Goal: Information Seeking & Learning: Find specific fact

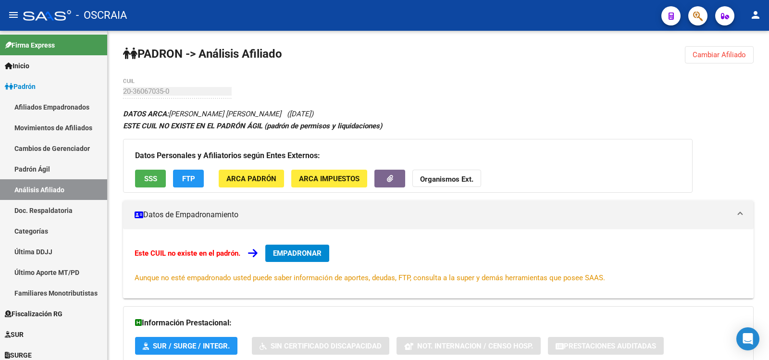
click at [55, 167] on link "Padrón Ágil" at bounding box center [53, 169] width 107 height 21
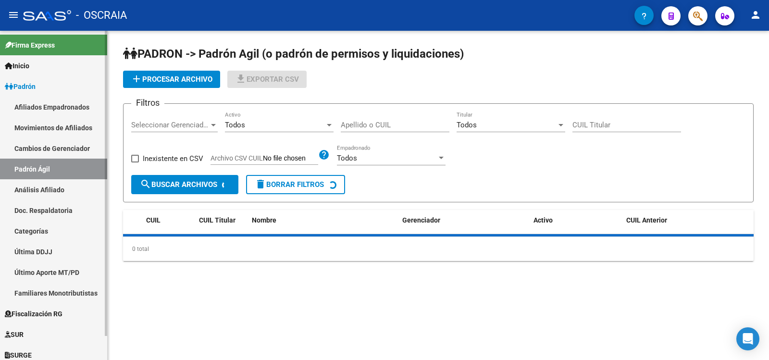
click at [55, 183] on link "Análisis Afiliado" at bounding box center [53, 189] width 107 height 21
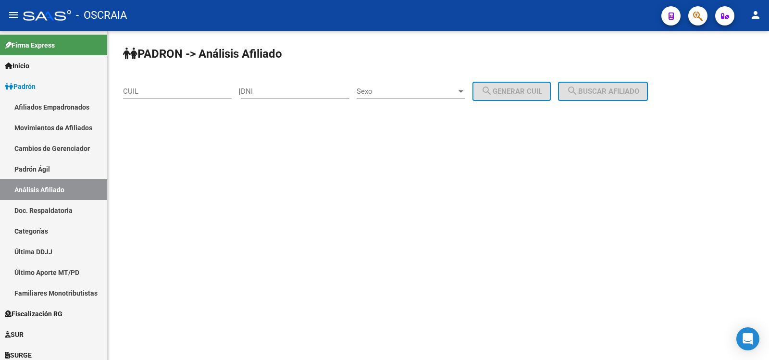
click at [161, 94] on input "CUIL" at bounding box center [177, 91] width 109 height 9
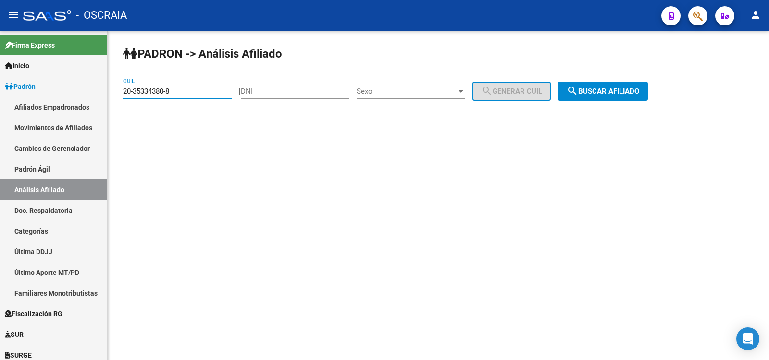
type input "20-35334380-8"
click at [615, 90] on span "search Buscar afiliado" at bounding box center [603, 91] width 73 height 9
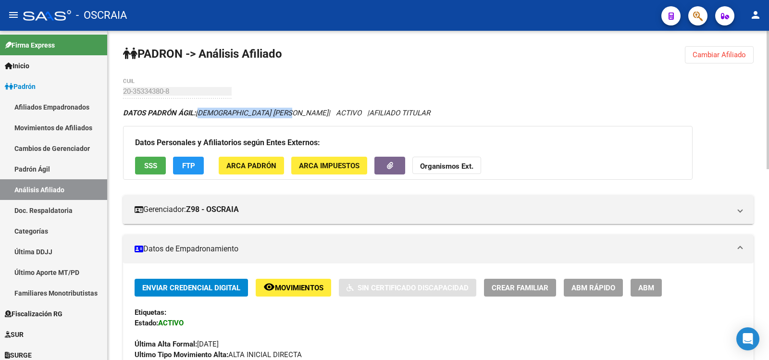
copy span "[DEMOGRAPHIC_DATA] [PERSON_NAME]"
drag, startPoint x: 293, startPoint y: 110, endPoint x: 198, endPoint y: 117, distance: 94.5
click at [198, 117] on div "DATOS PADRÓN ÁGIL: PAGANO [PERSON_NAME] | ACTIVO | AFILIADO TITULAR" at bounding box center [438, 113] width 631 height 11
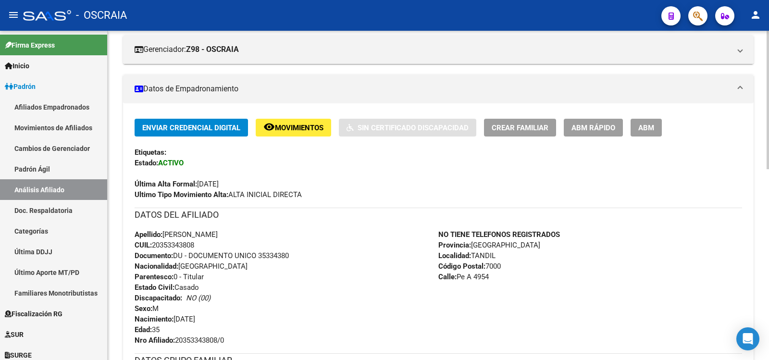
click at [192, 242] on span "CUIL: 20353343808" at bounding box center [165, 245] width 60 height 9
copy span "20353343808"
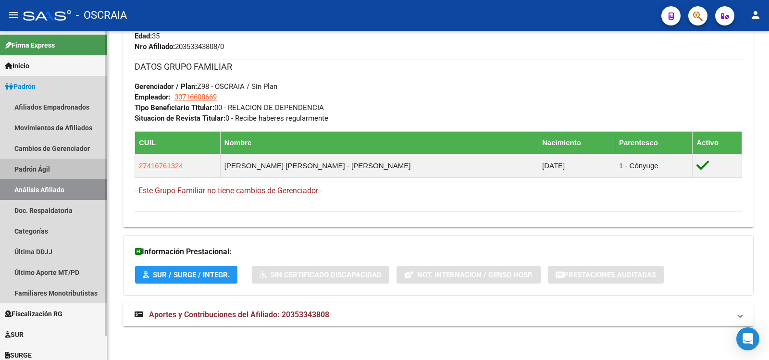
click at [49, 160] on link "Padrón Ágil" at bounding box center [53, 169] width 107 height 21
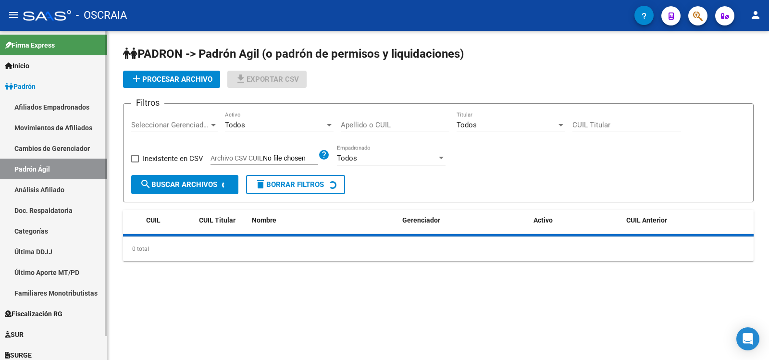
click at [48, 180] on link "Análisis Afiliado" at bounding box center [53, 189] width 107 height 21
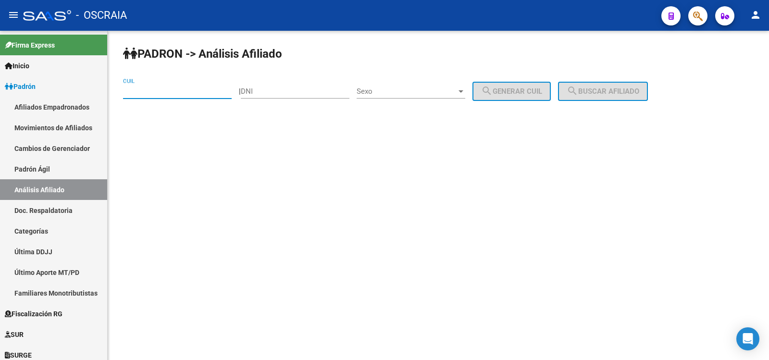
click at [166, 87] on input "CUIL" at bounding box center [177, 91] width 109 height 9
paste input "20-28141999-5"
type input "20-28141999-5"
click at [628, 94] on span "search Buscar afiliado" at bounding box center [603, 91] width 73 height 9
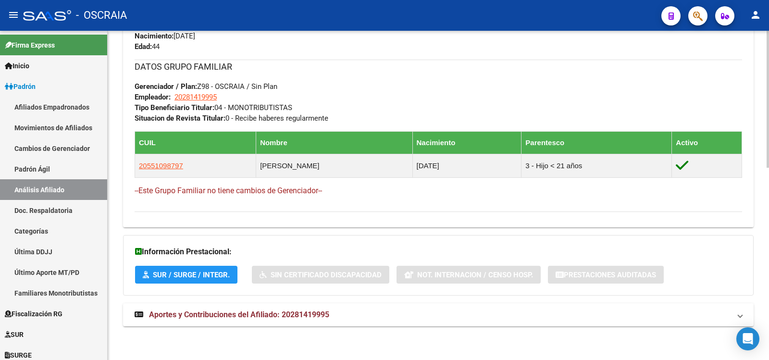
click at [273, 315] on span "Aportes y Contribuciones del Afiliado: 20281419995" at bounding box center [239, 314] width 180 height 9
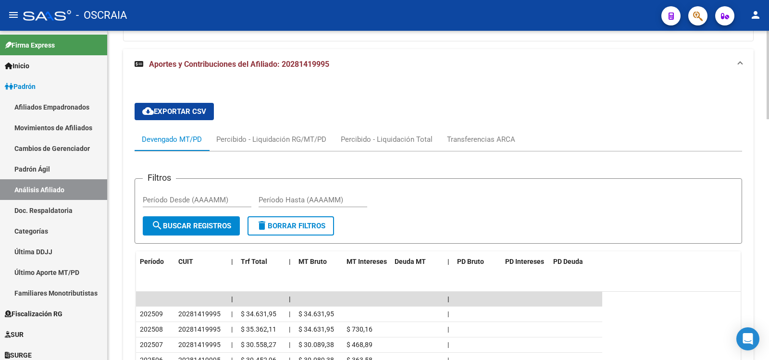
scroll to position [899, 0]
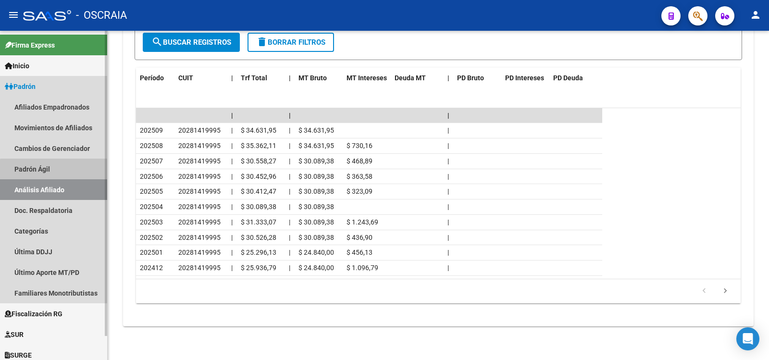
click at [62, 175] on link "Padrón Ágil" at bounding box center [53, 169] width 107 height 21
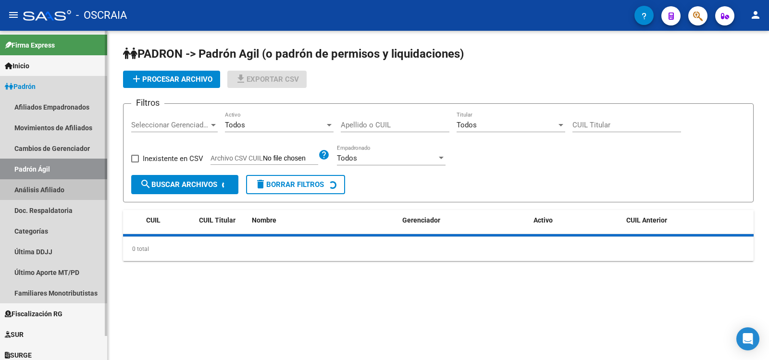
click at [64, 187] on link "Análisis Afiliado" at bounding box center [53, 189] width 107 height 21
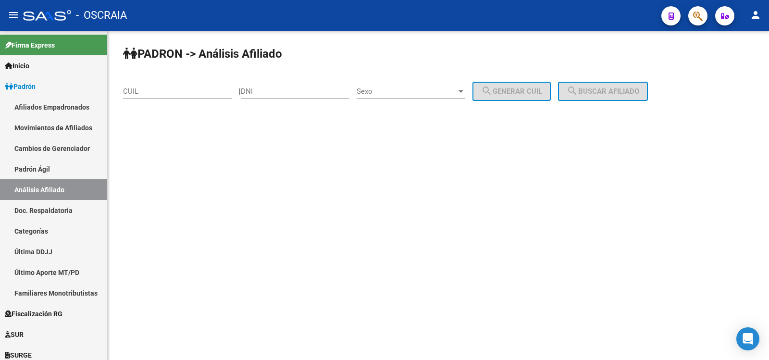
click at [190, 90] on input "CUIL" at bounding box center [177, 91] width 109 height 9
paste input "27-32067466-8"
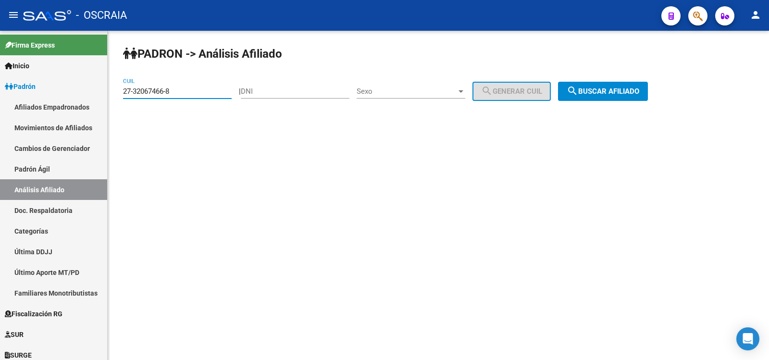
type input "27-32067466-8"
click at [613, 96] on button "search Buscar afiliado" at bounding box center [603, 91] width 90 height 19
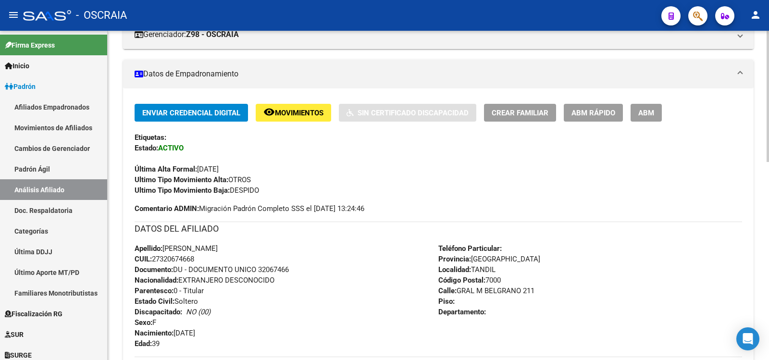
scroll to position [335, 0]
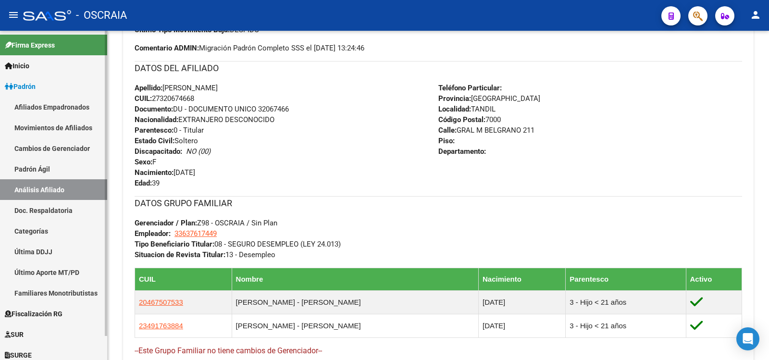
click at [41, 179] on link "Análisis Afiliado" at bounding box center [53, 189] width 107 height 21
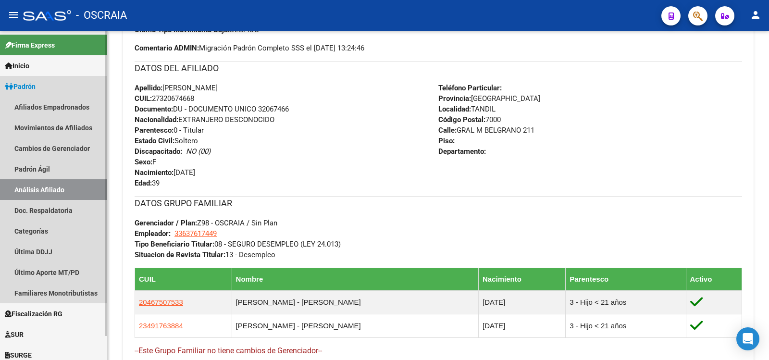
click at [47, 193] on link "Análisis Afiliado" at bounding box center [53, 189] width 107 height 21
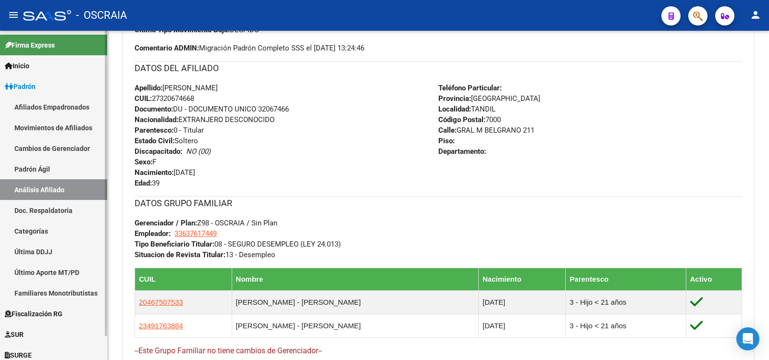
click at [56, 169] on link "Padrón Ágil" at bounding box center [53, 169] width 107 height 21
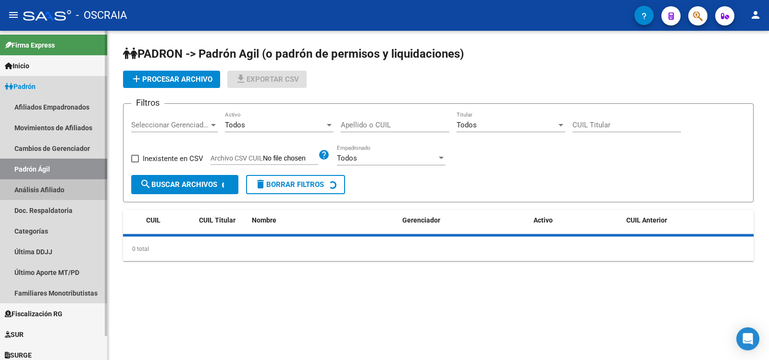
click at [60, 186] on link "Análisis Afiliado" at bounding box center [53, 189] width 107 height 21
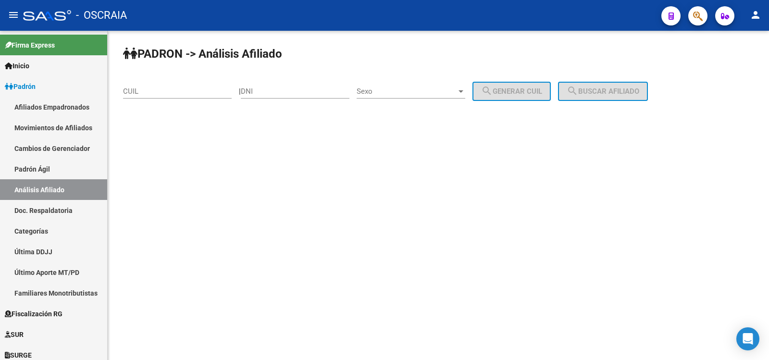
click at [280, 94] on input "DNI" at bounding box center [295, 91] width 109 height 9
type input "3"
type input "20044041"
click at [386, 94] on span "Sexo" at bounding box center [407, 91] width 100 height 9
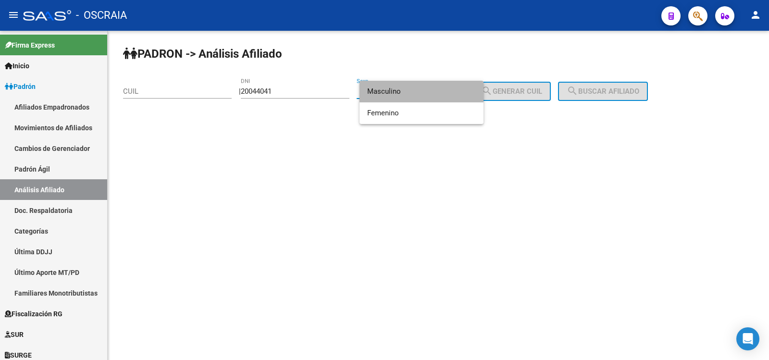
click at [386, 94] on span "Masculino" at bounding box center [421, 92] width 109 height 22
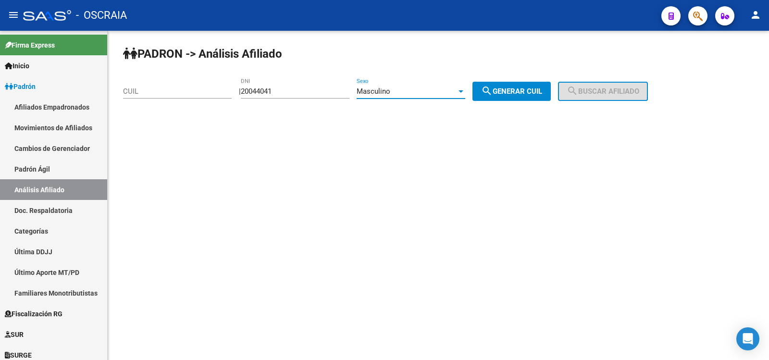
click at [526, 90] on span "search Generar CUIL" at bounding box center [511, 91] width 61 height 9
type input "20-20044041-3"
click at [619, 89] on span "search Buscar afiliado" at bounding box center [603, 91] width 73 height 9
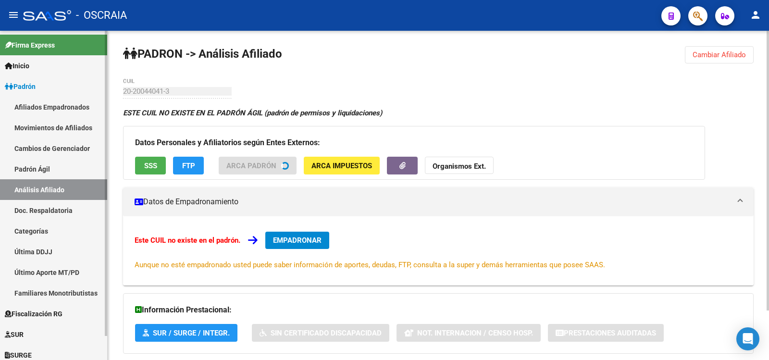
click at [67, 173] on link "Padrón Ágil" at bounding box center [53, 169] width 107 height 21
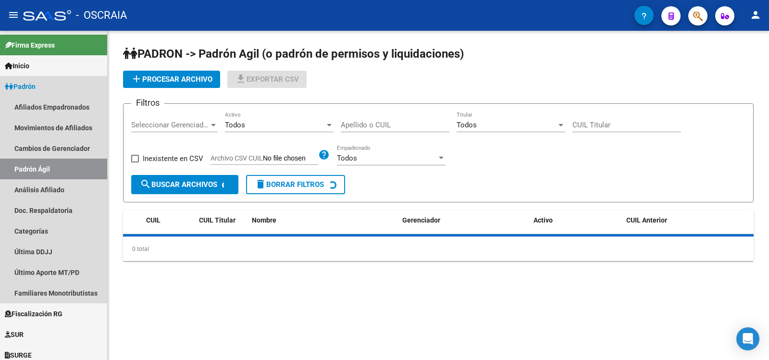
drag, startPoint x: 69, startPoint y: 183, endPoint x: 110, endPoint y: 156, distance: 49.3
click at [69, 184] on link "Análisis Afiliado" at bounding box center [53, 189] width 107 height 21
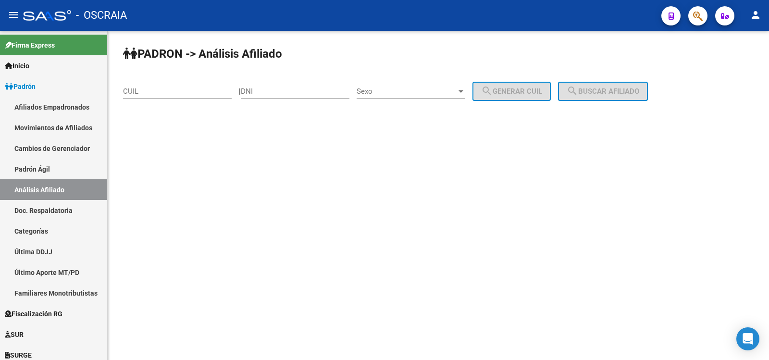
click at [284, 90] on input "DNI" at bounding box center [295, 91] width 109 height 9
type input "20044041"
click at [409, 93] on span "Sexo" at bounding box center [407, 91] width 100 height 9
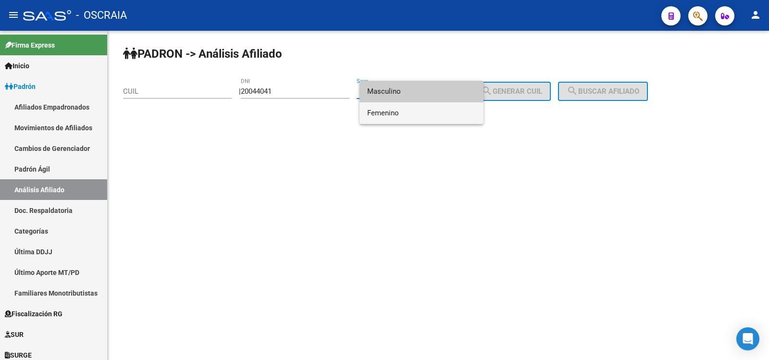
click at [398, 107] on span "Femenino" at bounding box center [421, 113] width 109 height 22
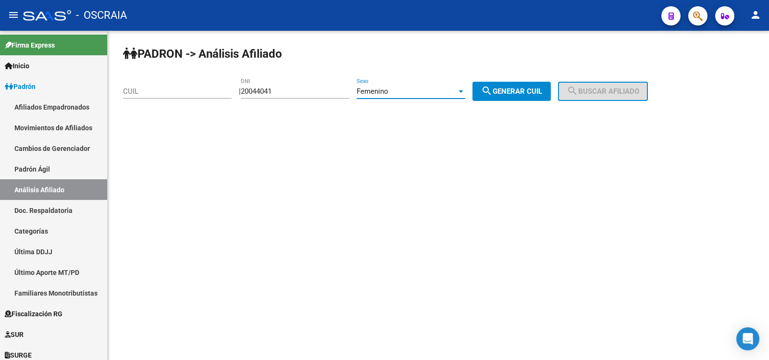
click at [508, 83] on button "search Generar CUIL" at bounding box center [511, 91] width 78 height 19
type input "27-20044041-8"
click at [606, 99] on button "search Buscar afiliado" at bounding box center [603, 91] width 90 height 19
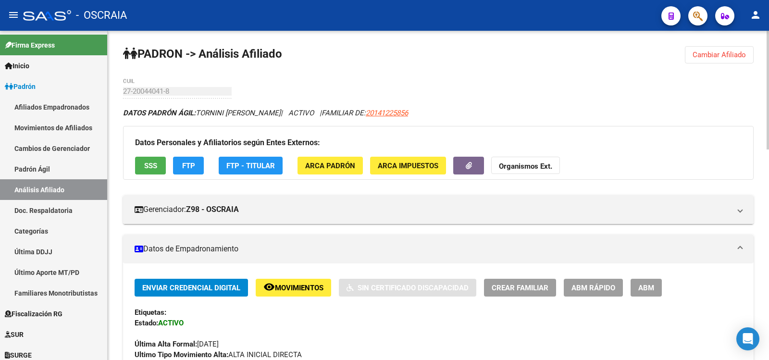
click at [391, 117] on app-link-go-to "20141225856" at bounding box center [387, 113] width 42 height 11
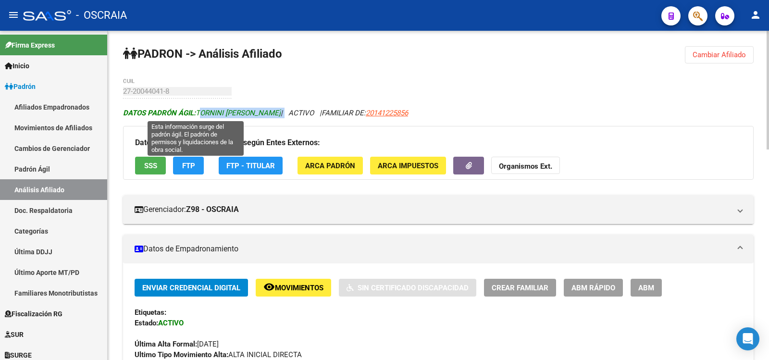
drag, startPoint x: 265, startPoint y: 115, endPoint x: 199, endPoint y: 110, distance: 66.5
click at [199, 110] on icon "DATOS PADRÓN ÁGIL: [PERSON_NAME] | ACTIVO | FAMILIAR DE: 20141225856" at bounding box center [265, 113] width 285 height 9
copy icon "TORNINI [PERSON_NAME]"
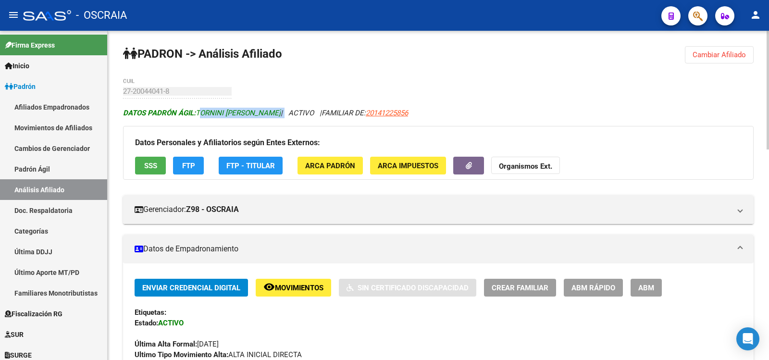
click at [199, 110] on span "DATOS PADRÓN ÁGIL: TORNINI [PERSON_NAME]" at bounding box center [202, 113] width 158 height 9
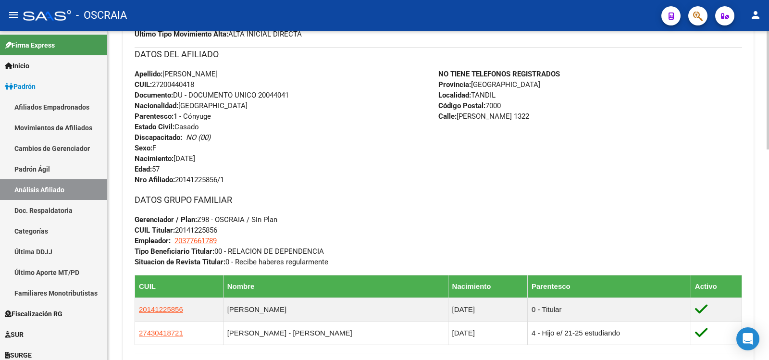
click at [183, 84] on span "CUIL: 27200440418" at bounding box center [165, 84] width 60 height 9
copy span "27200440418"
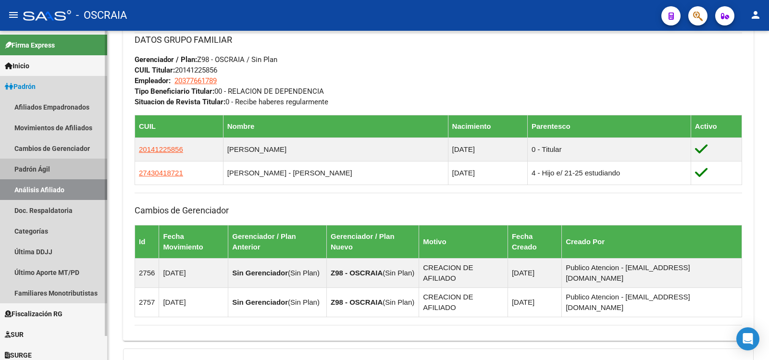
click at [56, 167] on link "Padrón Ágil" at bounding box center [53, 169] width 107 height 21
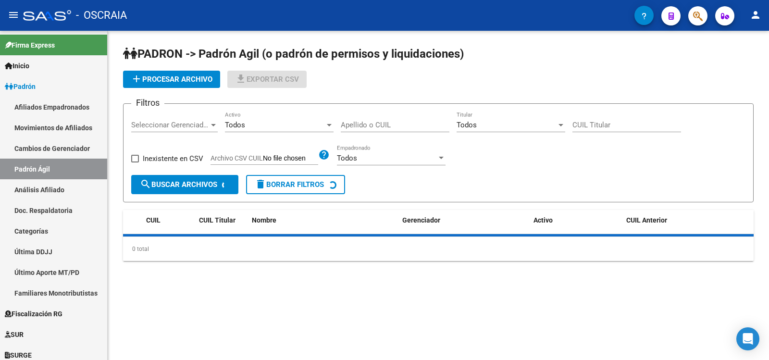
drag, startPoint x: 53, startPoint y: 190, endPoint x: 142, endPoint y: 125, distance: 109.8
click at [54, 189] on link "Análisis Afiliado" at bounding box center [53, 189] width 107 height 21
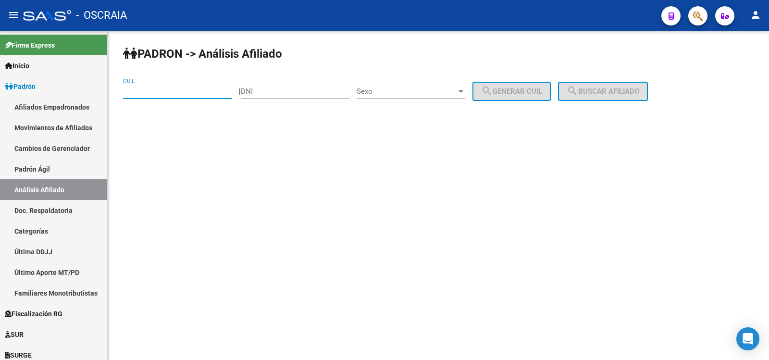
click at [166, 89] on input "CUIL" at bounding box center [177, 91] width 109 height 9
type input "20-27693633-2"
